Goal: Information Seeking & Learning: Learn about a topic

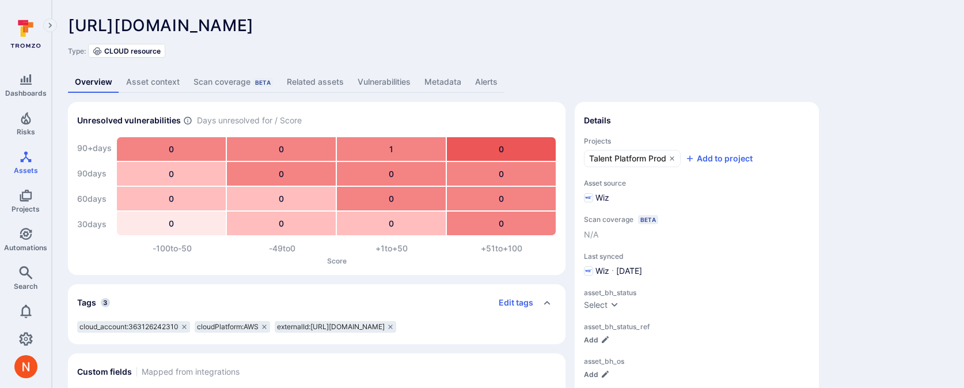
click at [377, 88] on link "Vulnerabilities" at bounding box center [384, 81] width 67 height 21
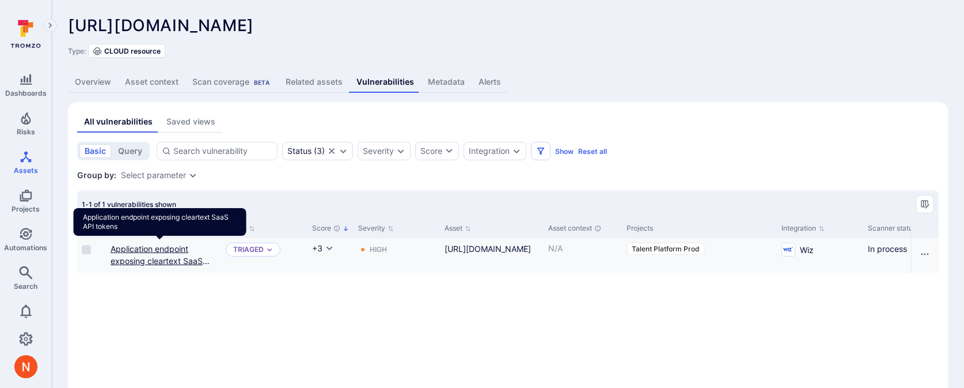
click at [175, 257] on link "Application endpoint exposing cleartext SaaS API tokens" at bounding box center [160, 261] width 99 height 34
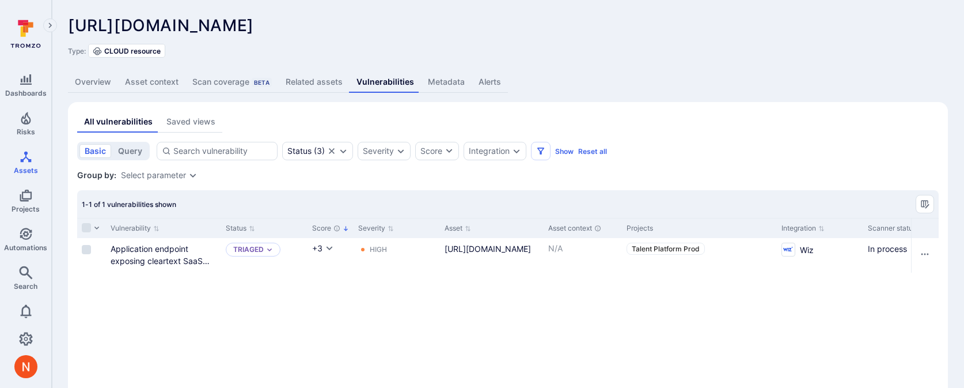
click at [434, 80] on link "Metadata" at bounding box center [446, 81] width 51 height 21
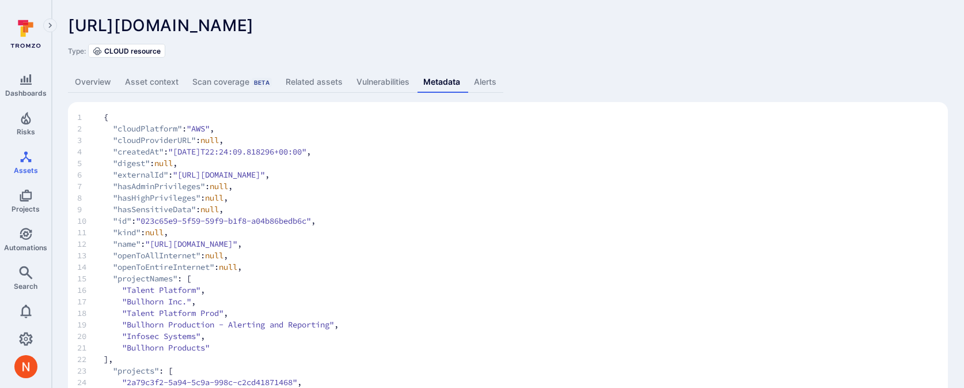
scroll to position [3, 0]
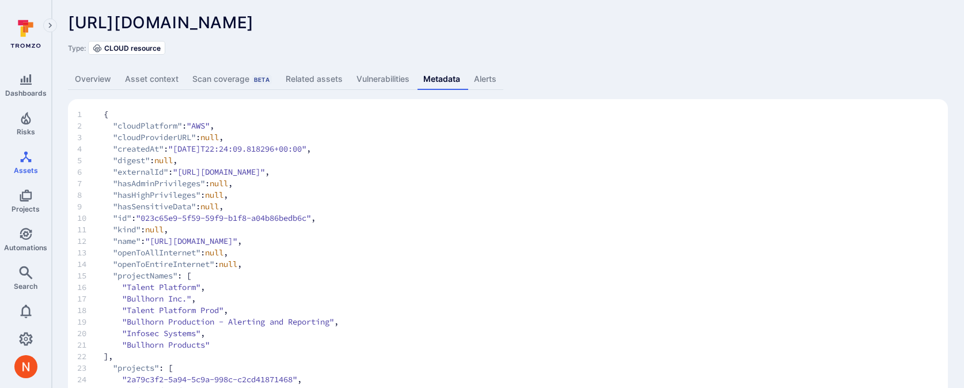
click at [85, 73] on link "Overview" at bounding box center [93, 79] width 50 height 21
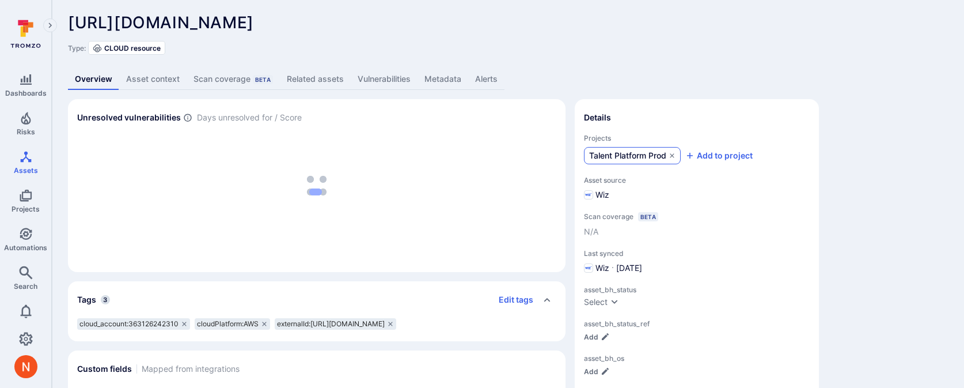
click at [617, 150] on span "Talent Platform Prod" at bounding box center [627, 156] width 77 height 12
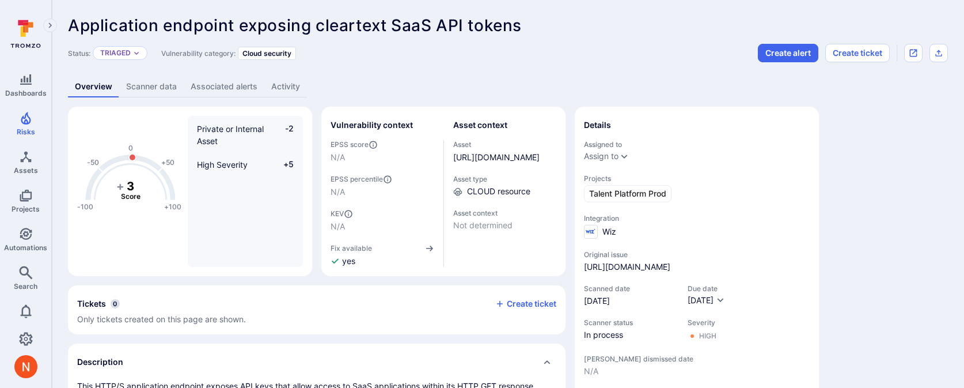
click at [157, 84] on link "Scanner data" at bounding box center [151, 86] width 65 height 21
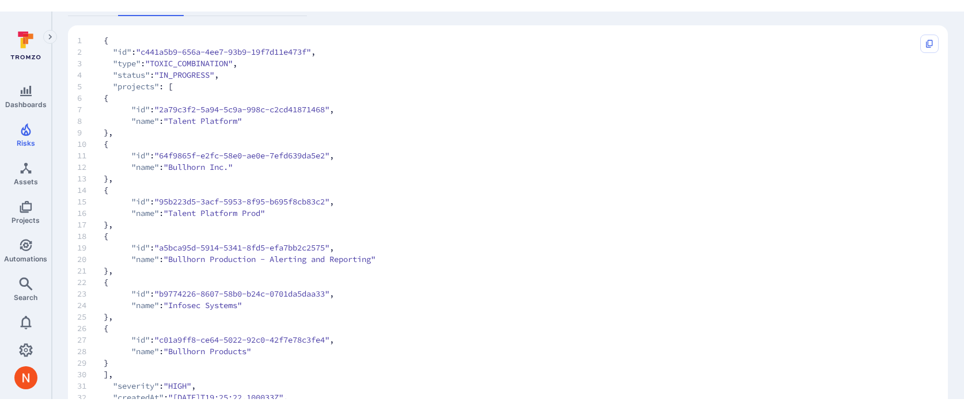
scroll to position [94, 0]
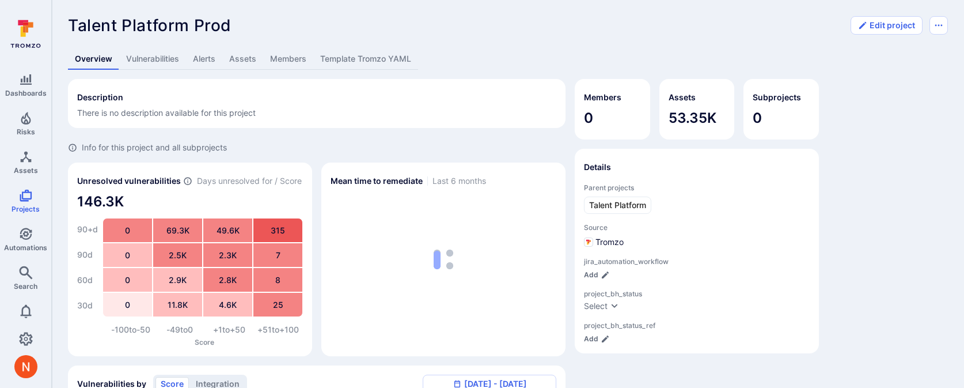
click at [247, 59] on link "Assets" at bounding box center [242, 58] width 41 height 21
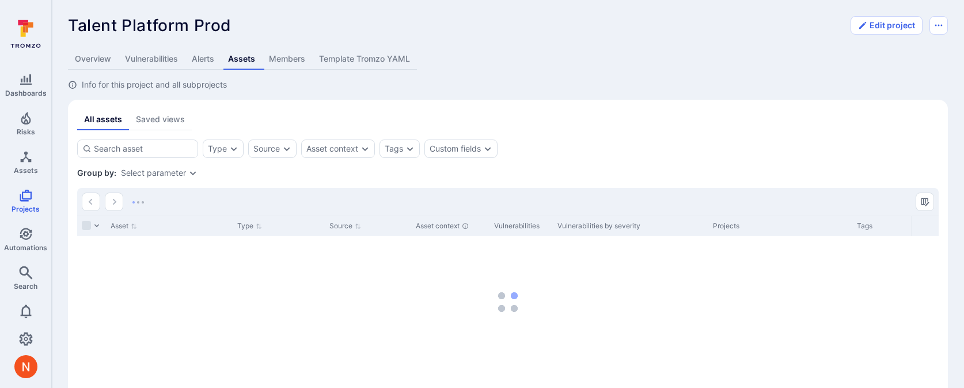
click at [387, 62] on link "Template Tromzo YAML" at bounding box center [364, 58] width 105 height 21
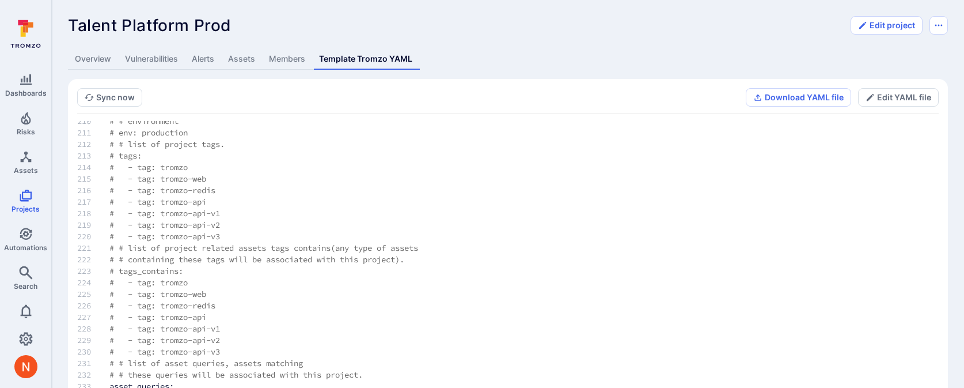
scroll to position [87, 0]
